Goal: Transaction & Acquisition: Purchase product/service

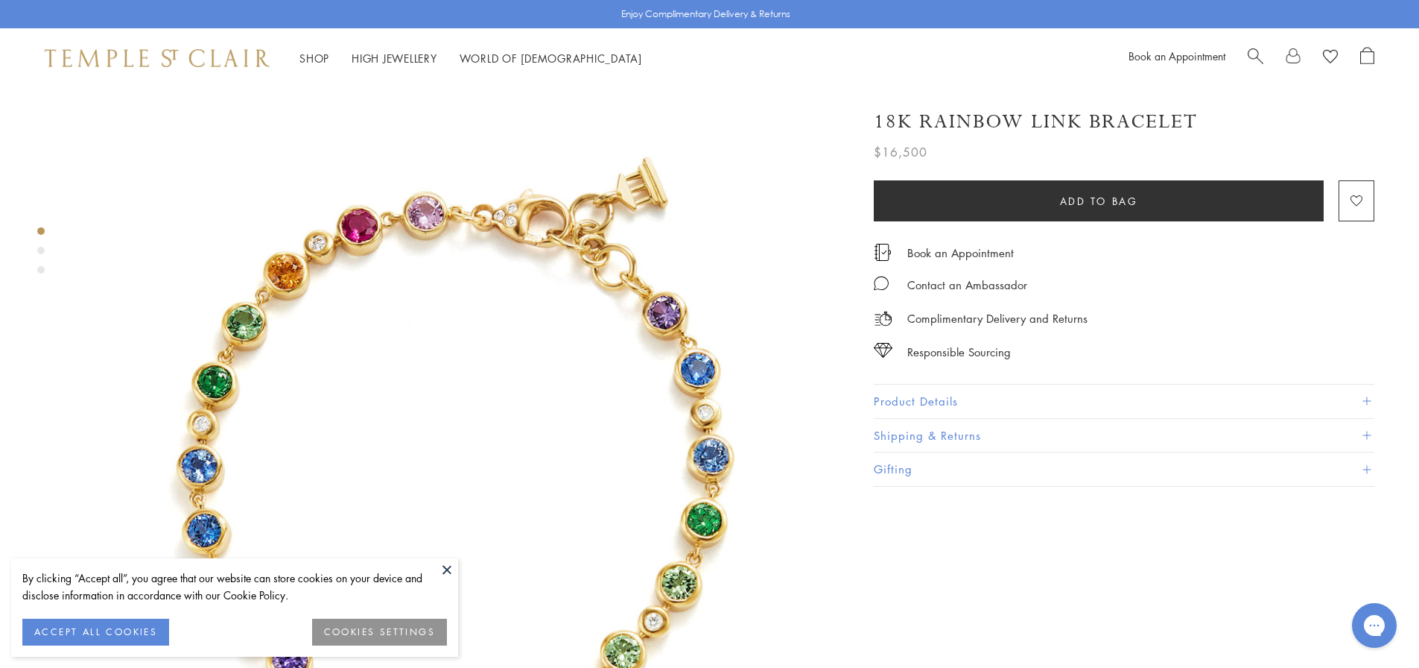
click at [436, 558] on button at bounding box center [447, 569] width 22 height 22
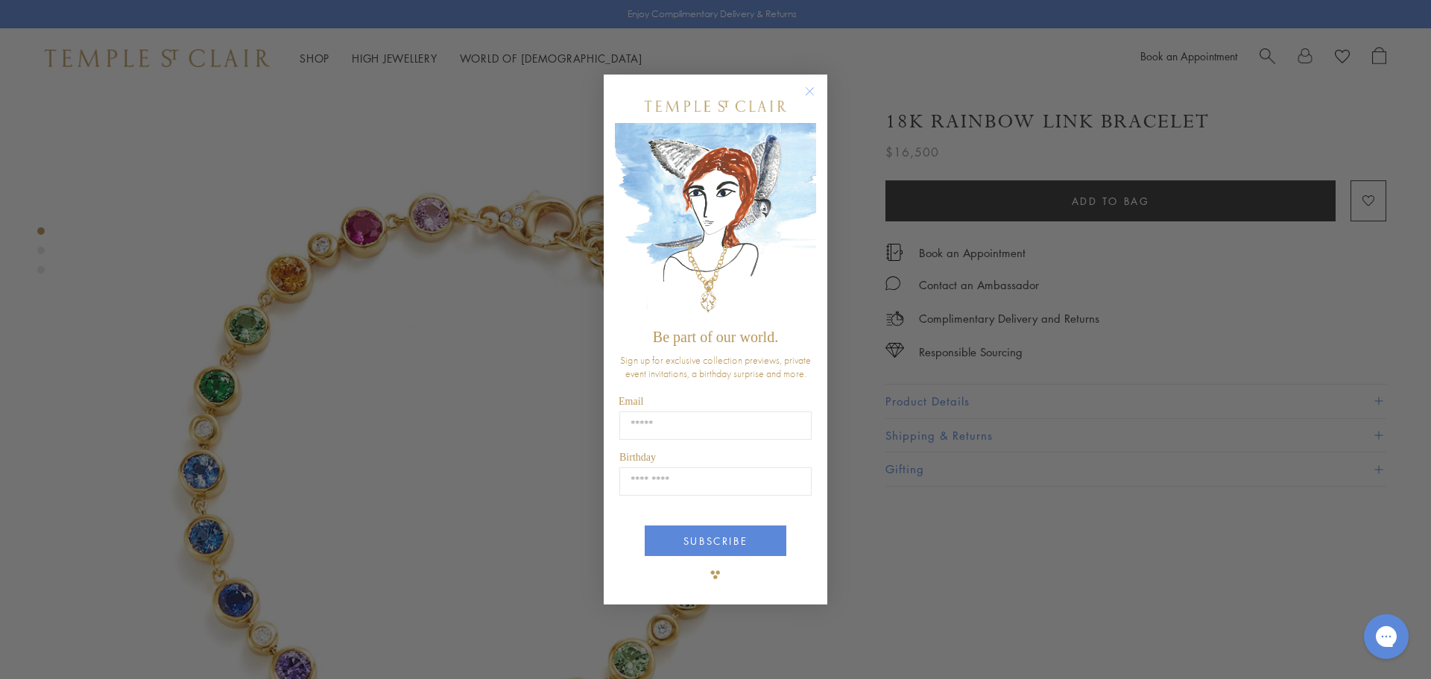
click at [815, 86] on circle "Close dialog" at bounding box center [810, 91] width 18 height 18
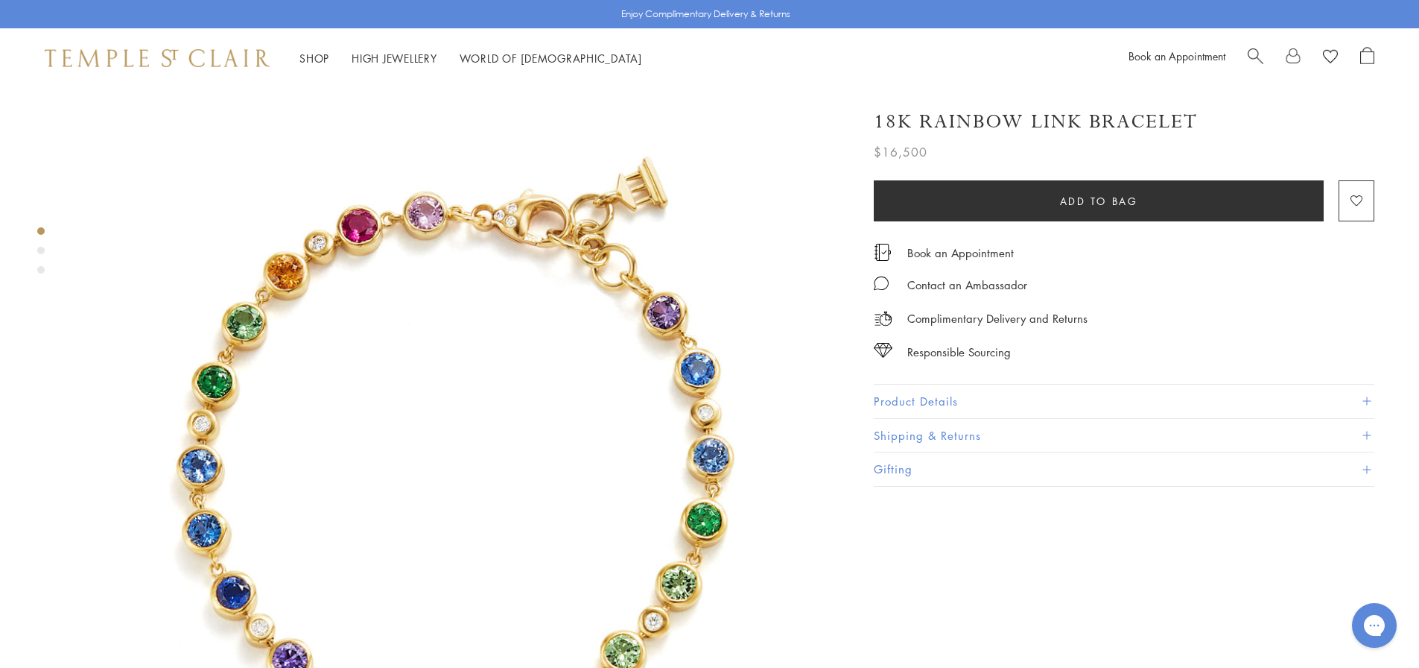
click at [1083, 396] on button "Product Details" at bounding box center [1124, 401] width 501 height 34
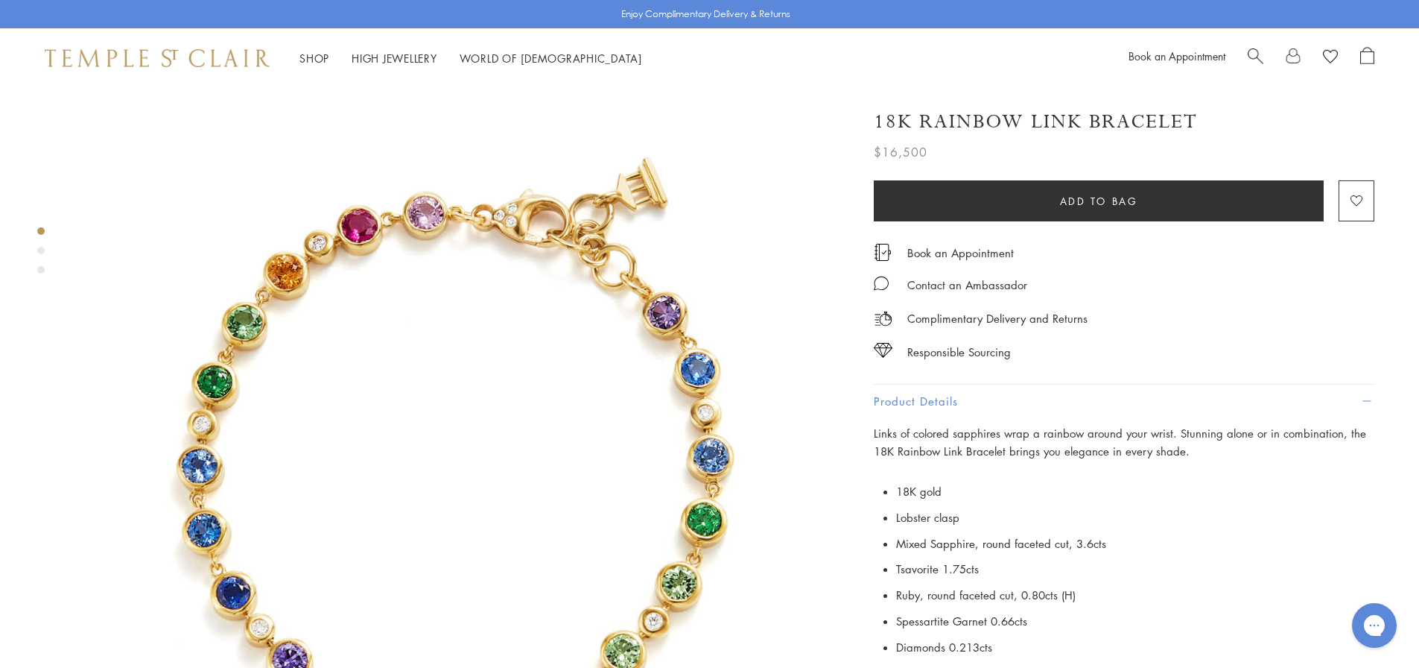
click at [1052, 117] on h1 "18K Rainbow Link Bracelet" at bounding box center [1036, 122] width 324 height 26
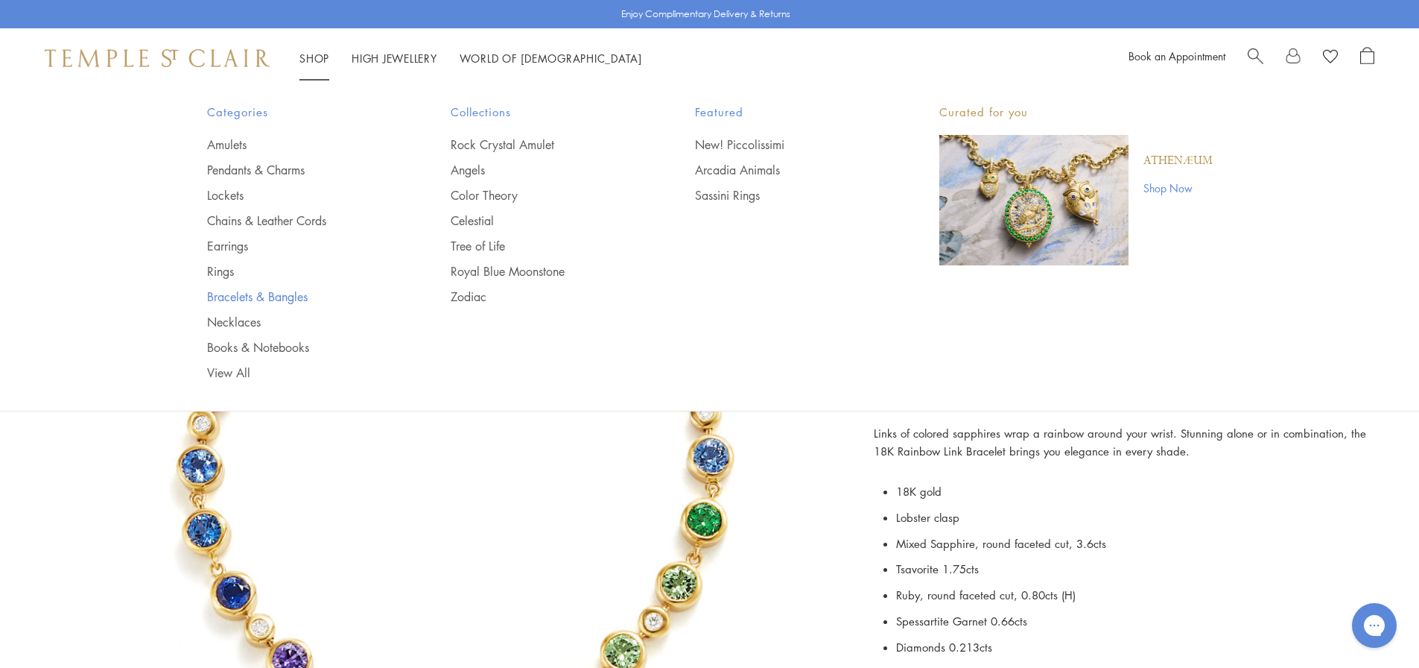
click at [233, 291] on link "Bracelets & Bangles" at bounding box center [299, 296] width 185 height 16
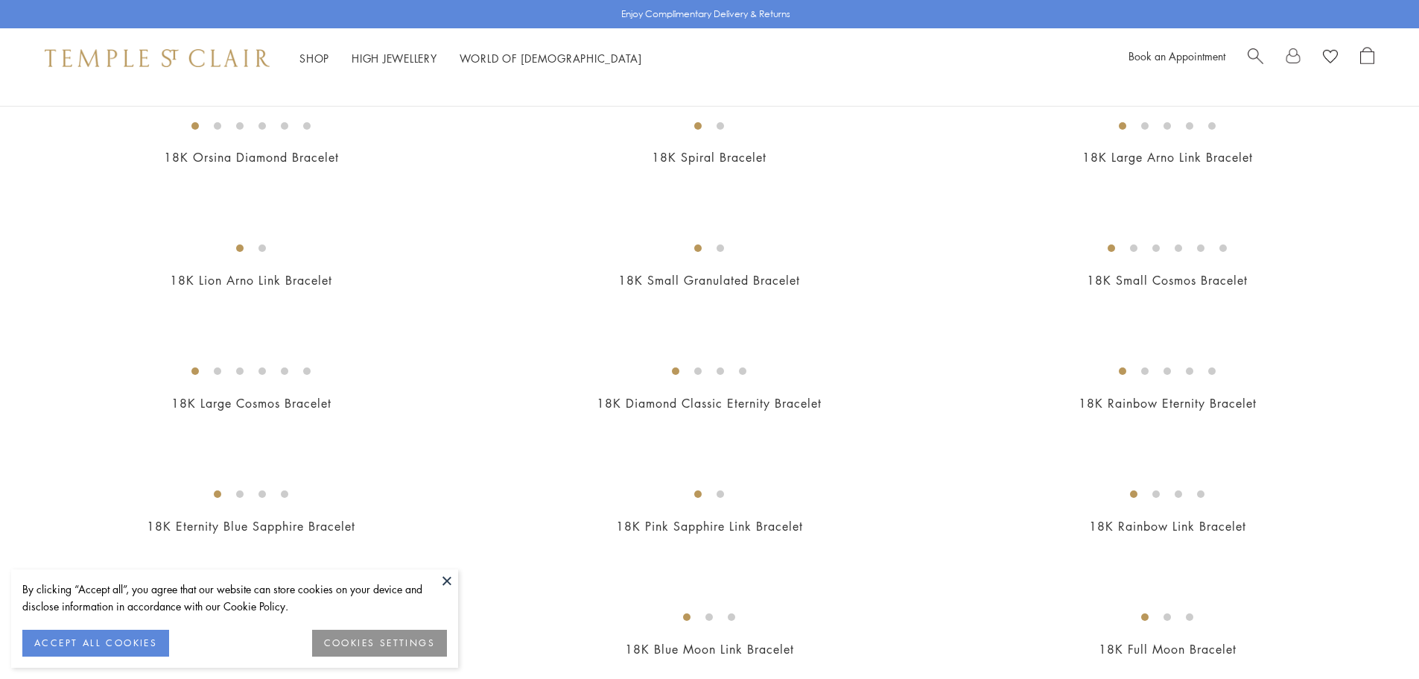
scroll to position [744, 0]
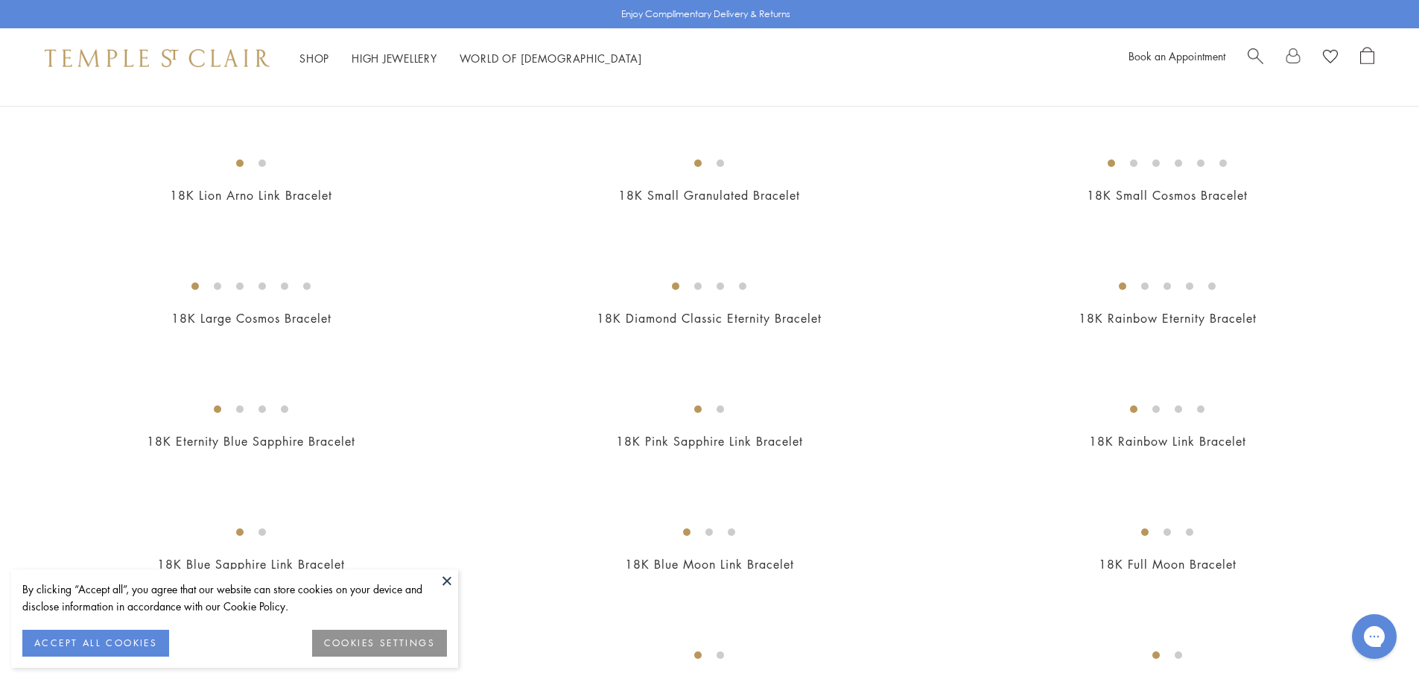
click at [451, 580] on button at bounding box center [447, 580] width 22 height 22
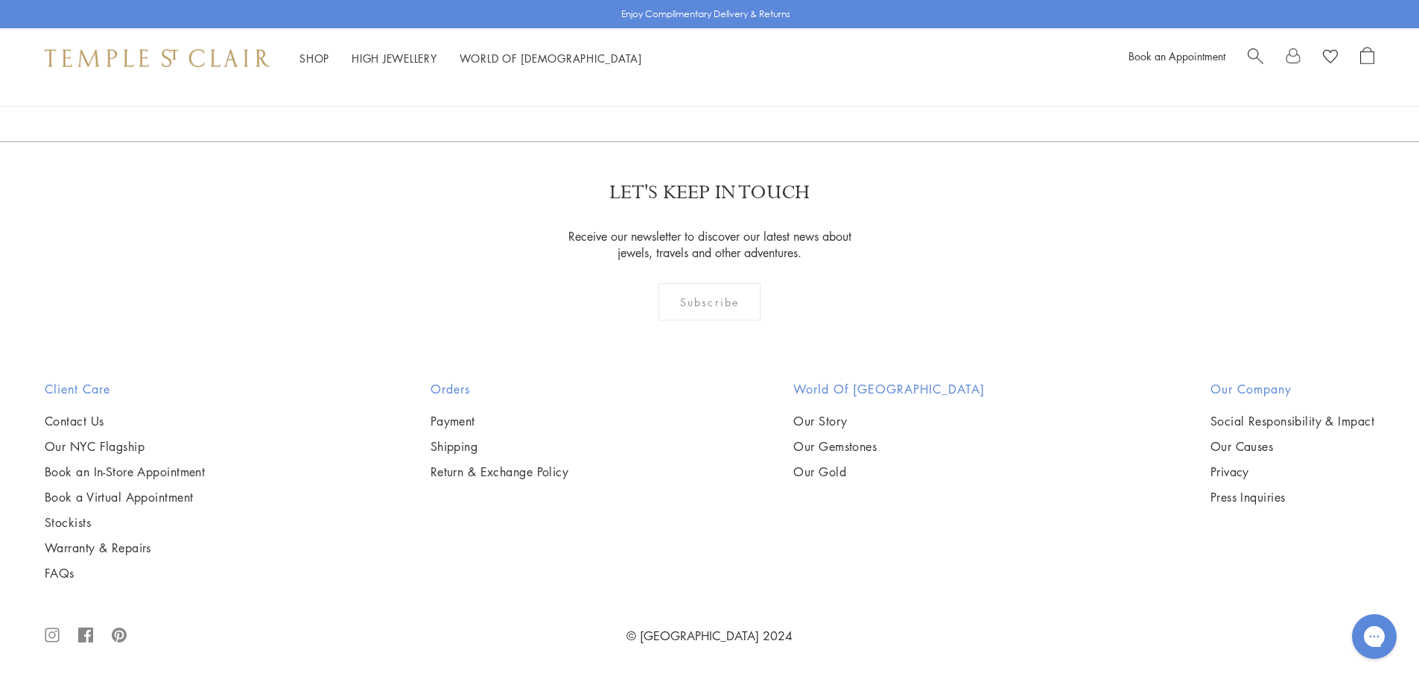
scroll to position [3835, 0]
click at [0, 0] on img at bounding box center [0, 0] width 0 height 0
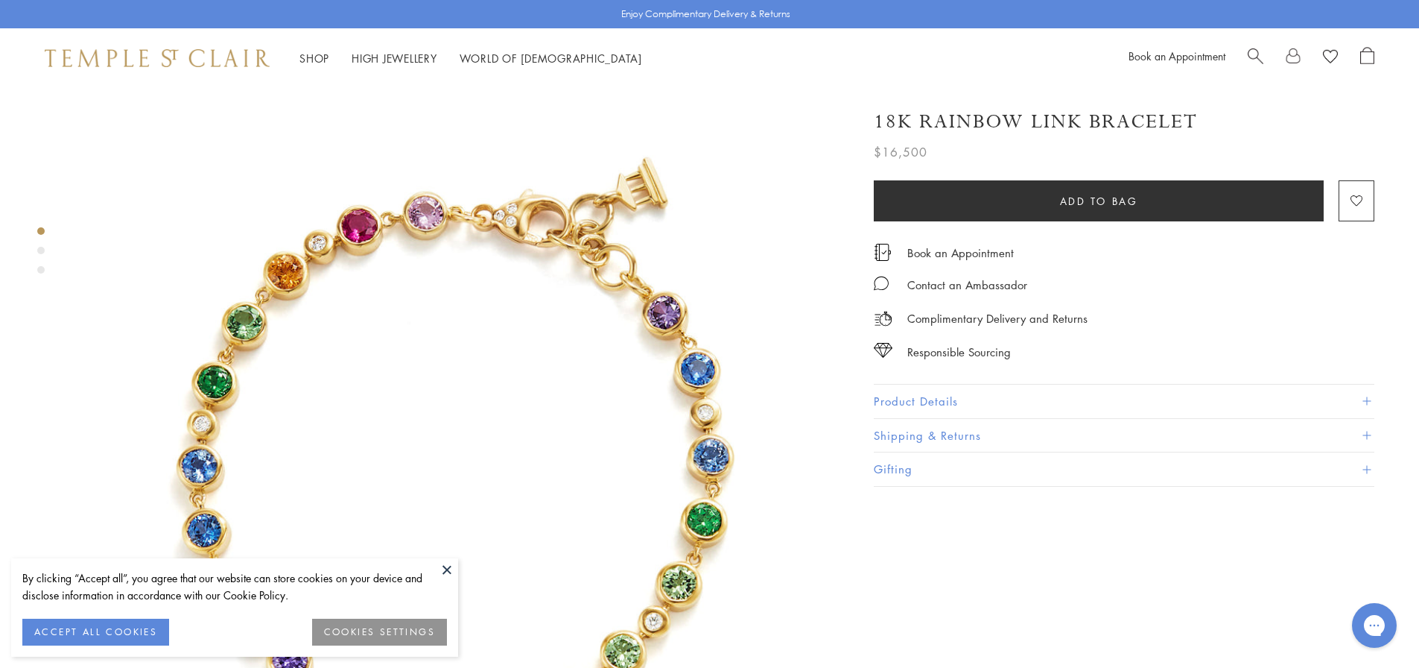
click at [129, 638] on button "ACCEPT ALL COOKIES" at bounding box center [95, 631] width 147 height 27
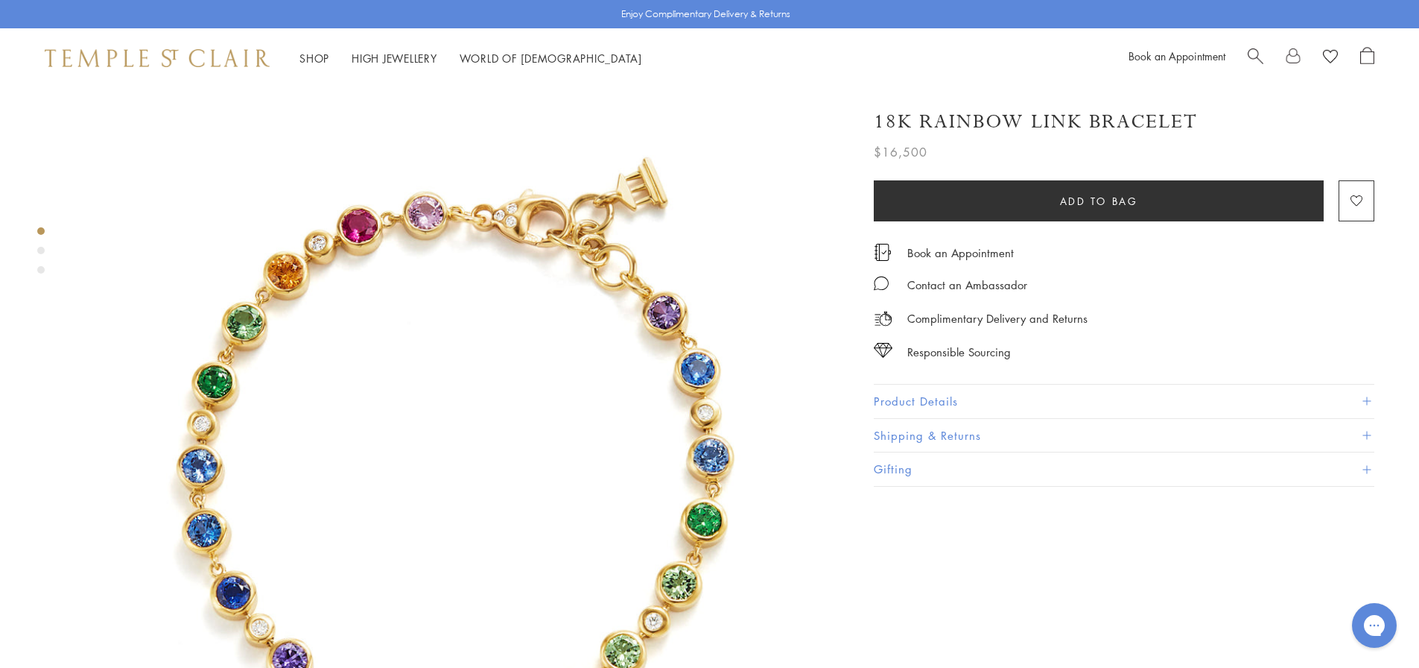
click at [969, 404] on button "Product Details" at bounding box center [1124, 401] width 501 height 34
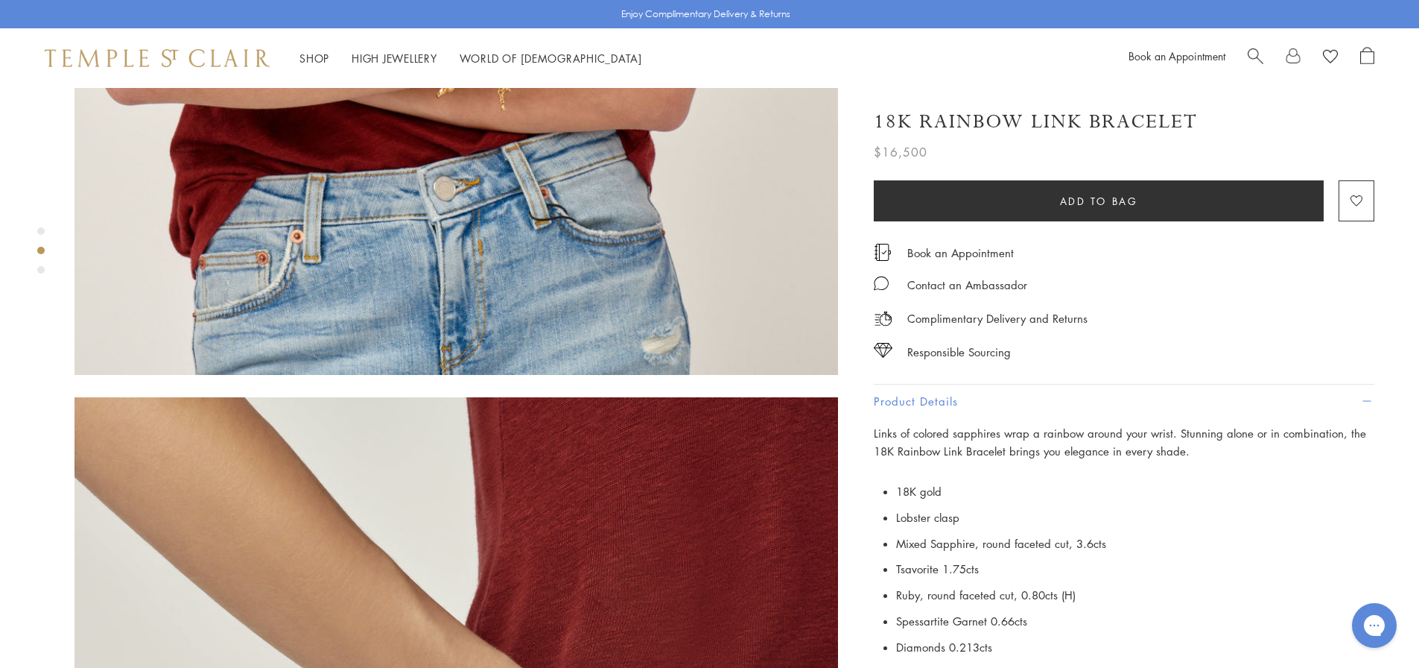
scroll to position [1043, 0]
